Goal: Information Seeking & Learning: Learn about a topic

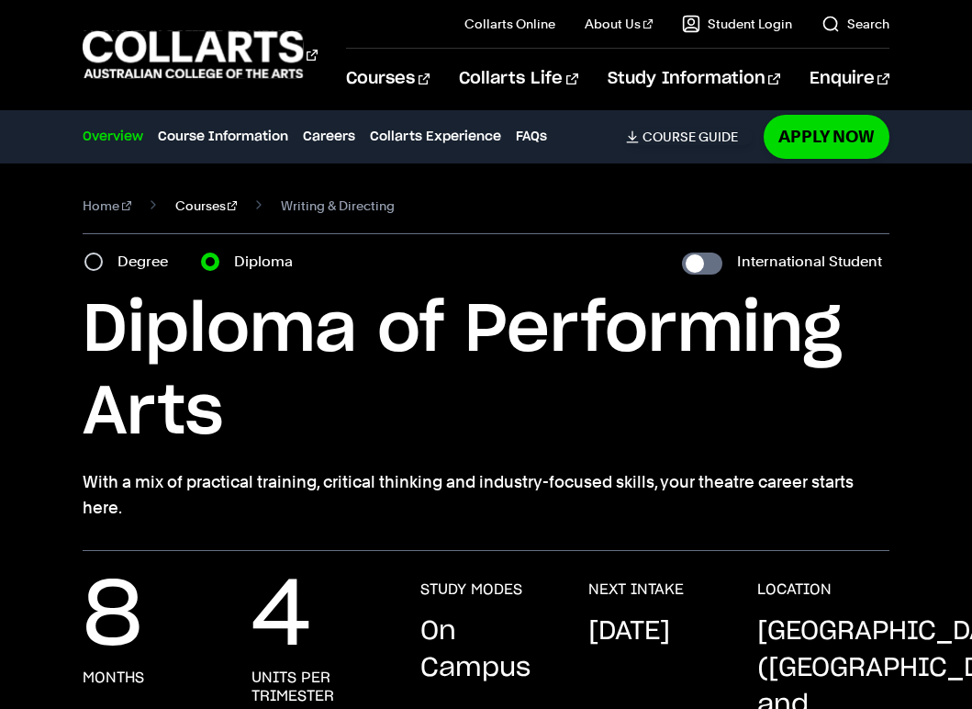
click at [195, 206] on link "Courses" at bounding box center [206, 206] width 62 height 26
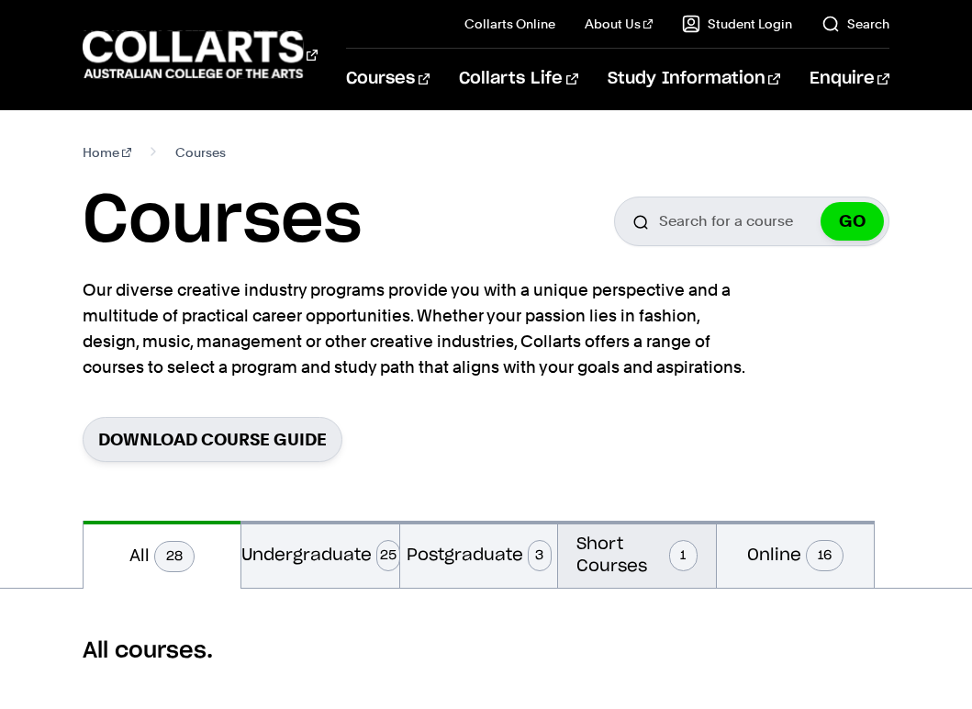
click at [609, 551] on button "Short Courses 1" at bounding box center [636, 554] width 157 height 67
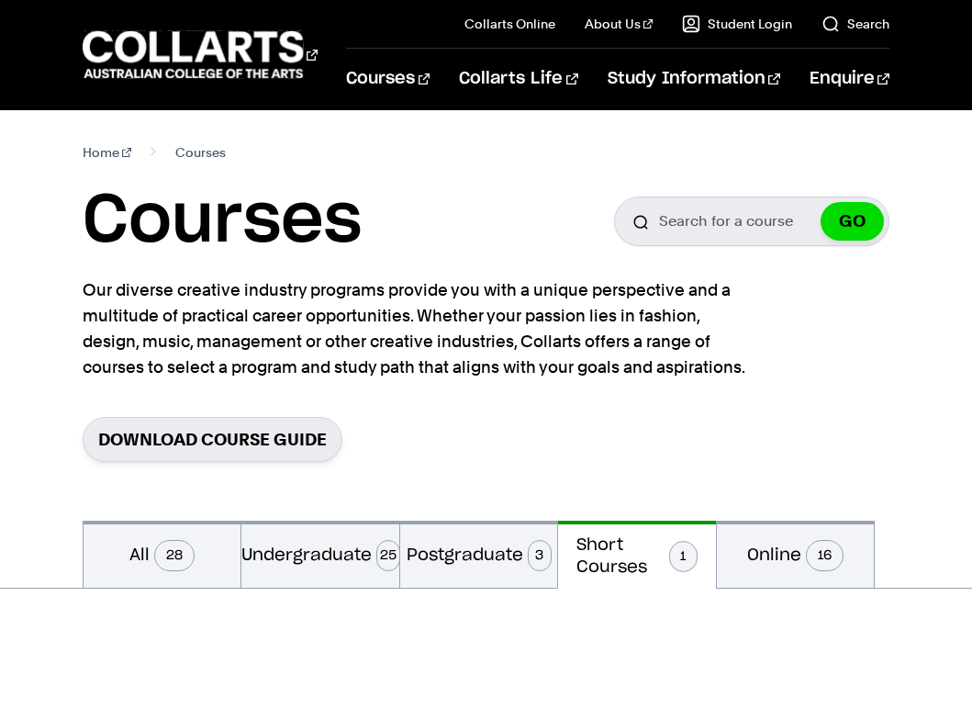
scroll to position [275, 0]
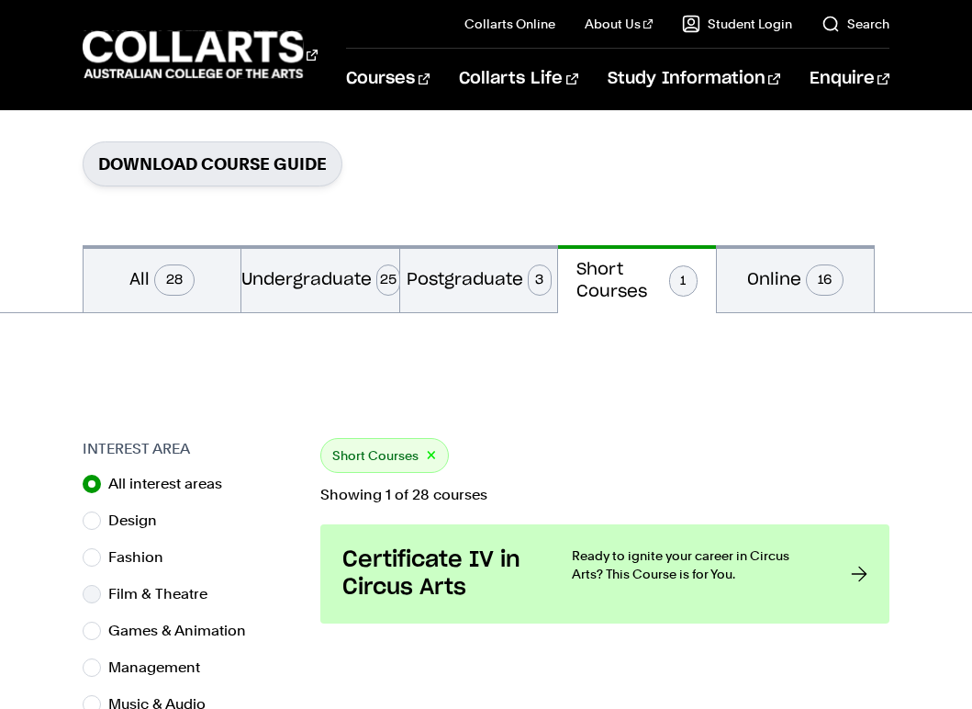
click at [149, 588] on label "Film & Theatre" at bounding box center [165, 594] width 114 height 26
click at [101, 588] on input "Film & Theatre" at bounding box center [92, 594] width 18 height 18
radio input "true"
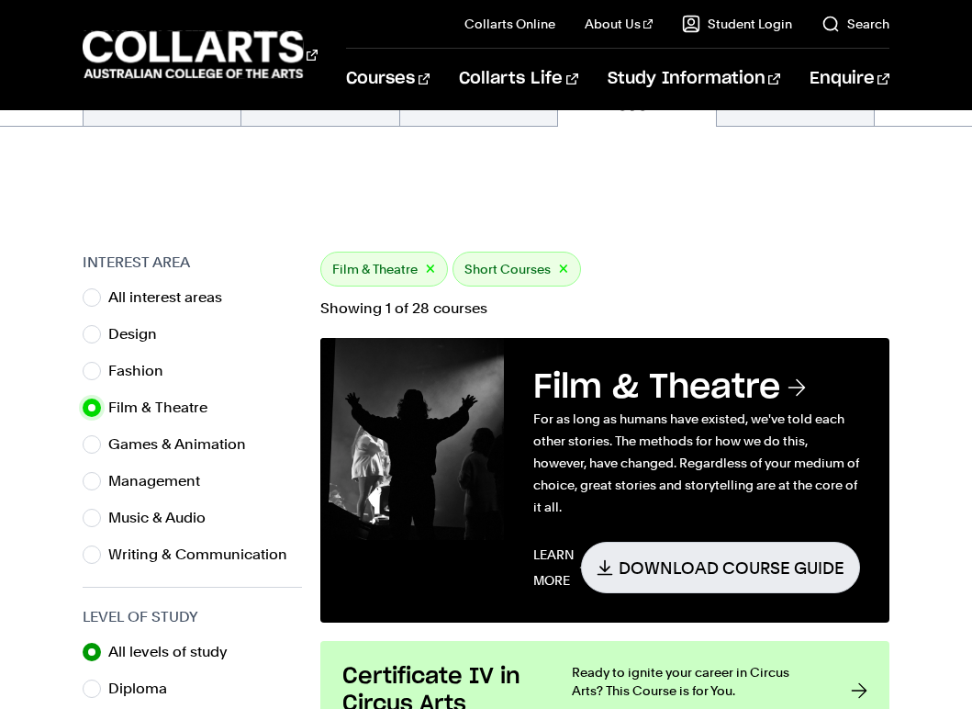
scroll to position [459, 0]
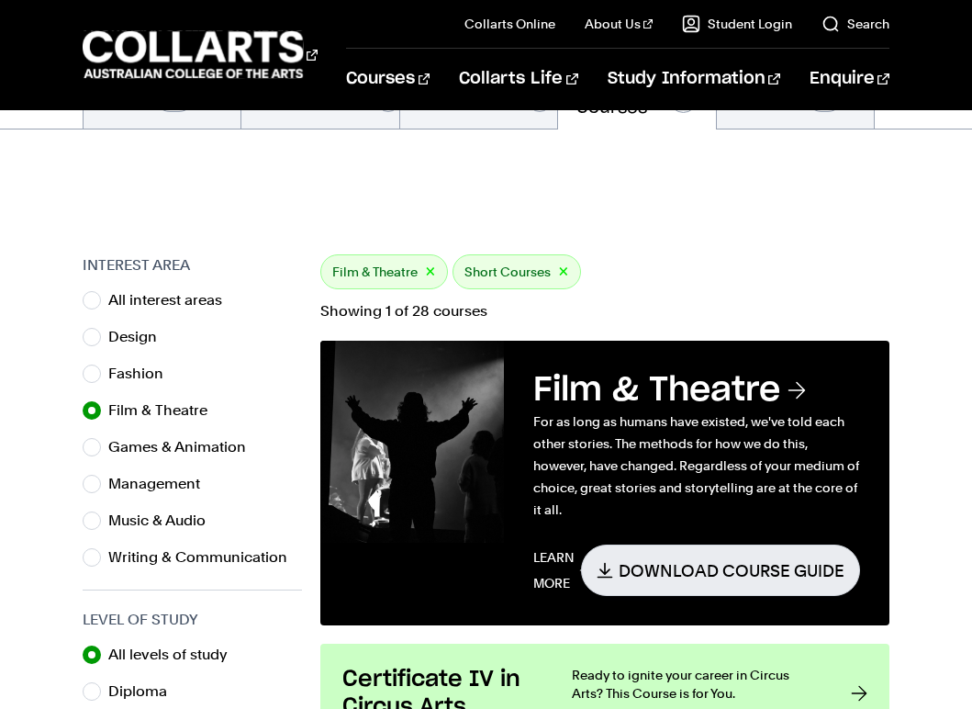
click at [539, 281] on div "Short Courses ×" at bounding box center [517, 271] width 129 height 35
click at [498, 259] on div "Short Courses ×" at bounding box center [517, 271] width 129 height 35
click at [673, 402] on h3 "Film & Theatre" at bounding box center [697, 390] width 327 height 40
